Goal: Navigation & Orientation: Find specific page/section

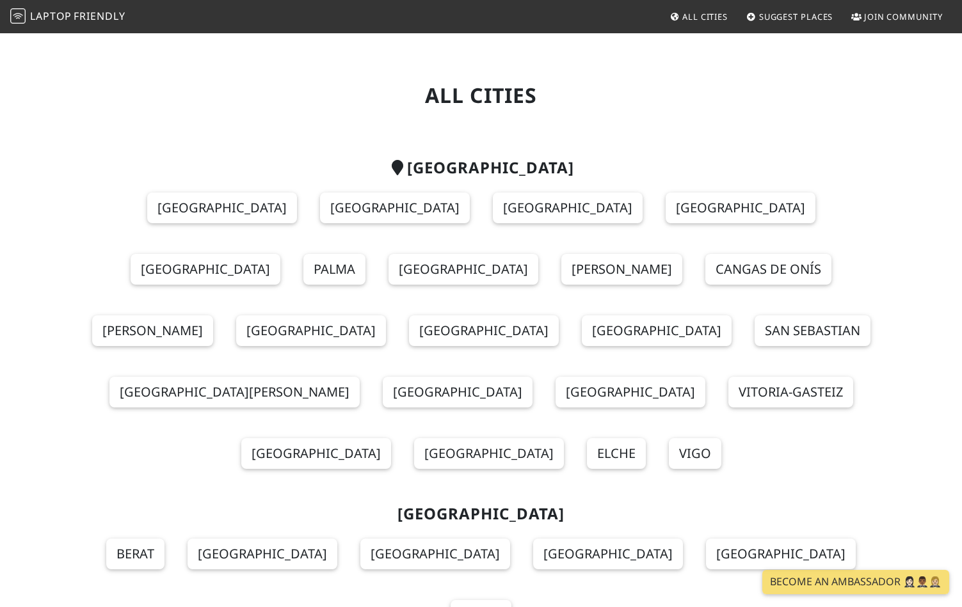
scroll to position [36, 0]
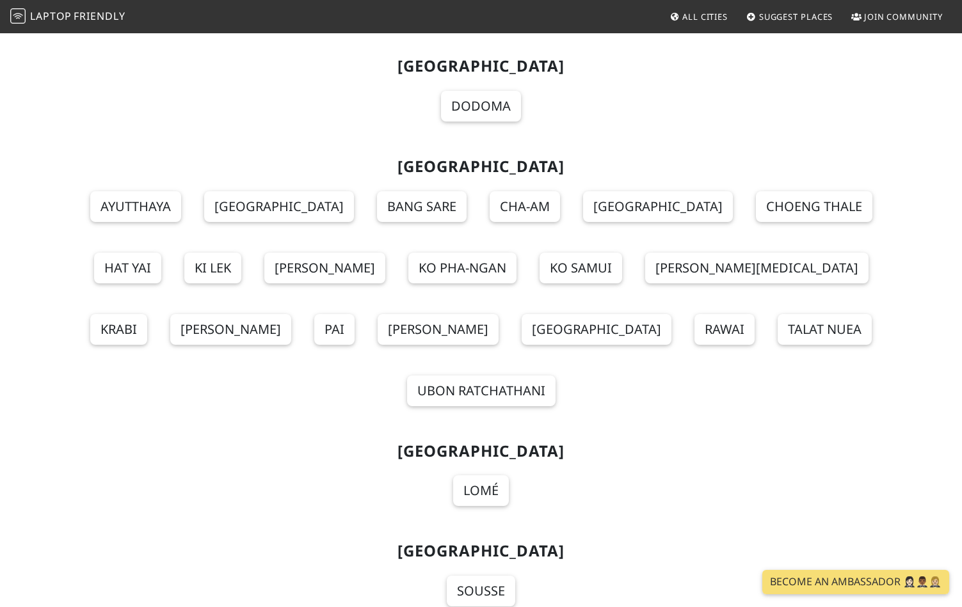
scroll to position [13936, 0]
